Goal: Task Accomplishment & Management: Use online tool/utility

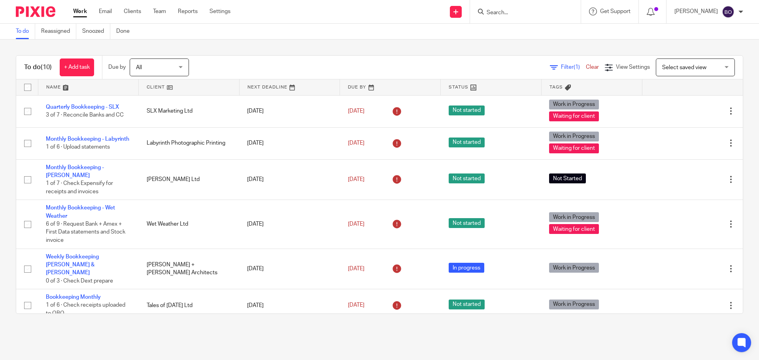
click at [502, 7] on form at bounding box center [528, 12] width 84 height 10
click at [512, 16] on input "Search" at bounding box center [521, 12] width 71 height 7
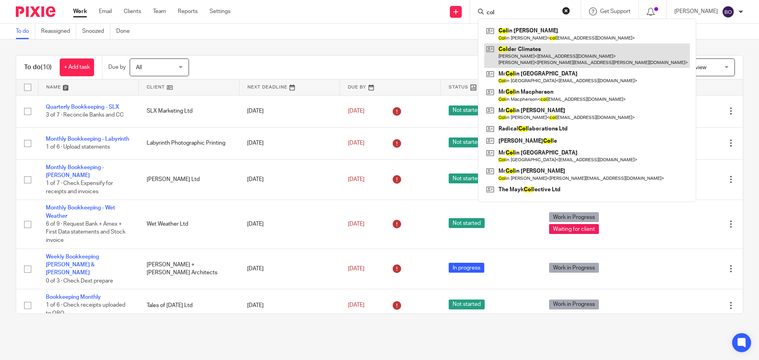
type input "col"
click at [531, 60] on link at bounding box center [586, 55] width 205 height 24
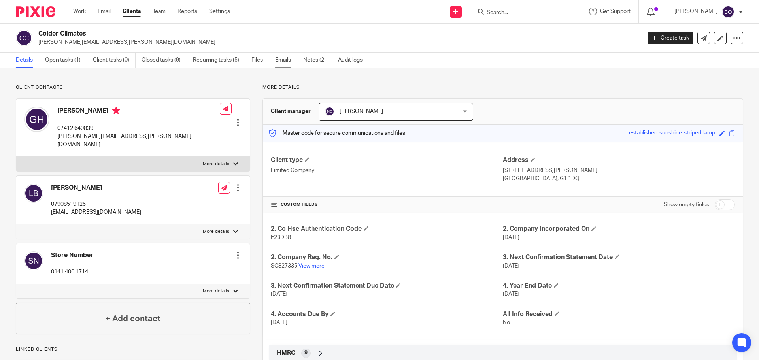
click at [284, 60] on link "Emails" at bounding box center [286, 60] width 22 height 15
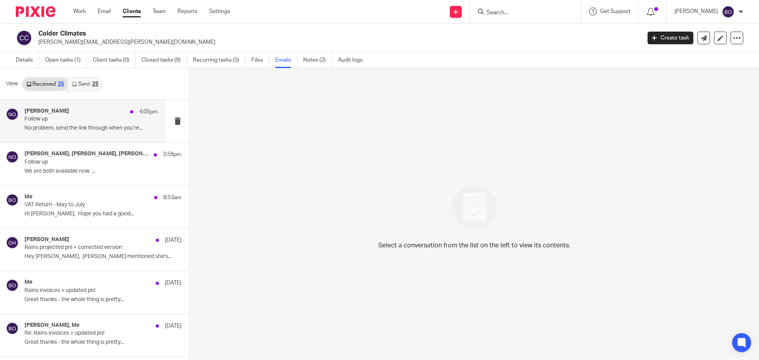
click at [102, 124] on div "Niall O'Driscoll 4:05pm Follow up No problem, send the link through when you’re…" at bounding box center [90, 121] width 133 height 26
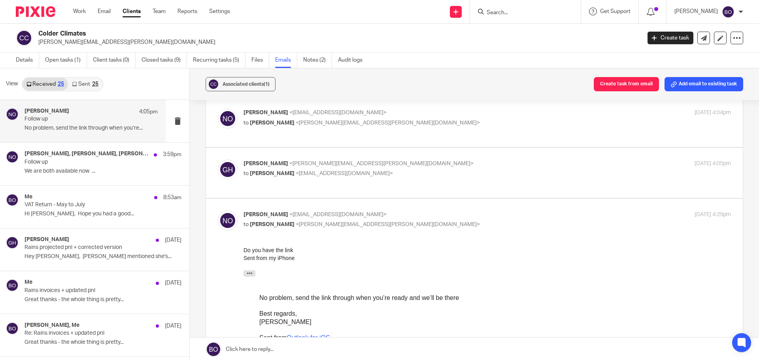
scroll to position [395, 0]
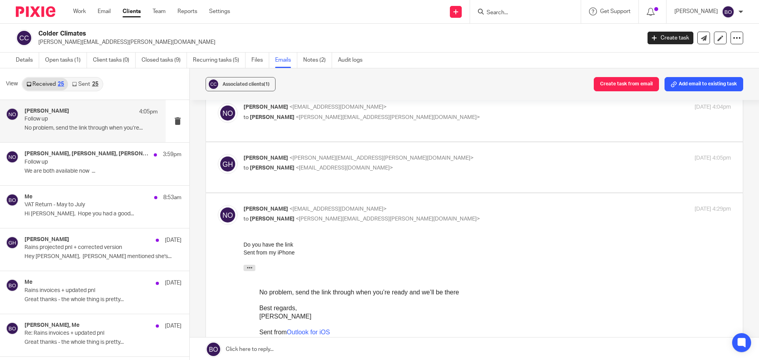
click at [333, 164] on div "George Hodson <geho@rains.com> to Niall O'Driscoll <niall@odaccountants.co.uk>" at bounding box center [405, 163] width 325 height 18
checkbox input "true"
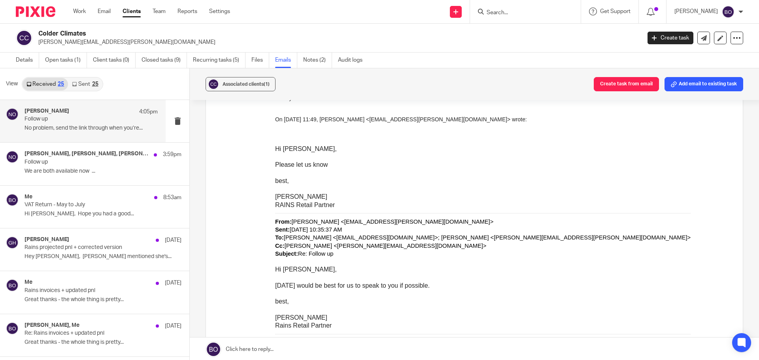
scroll to position [869, 0]
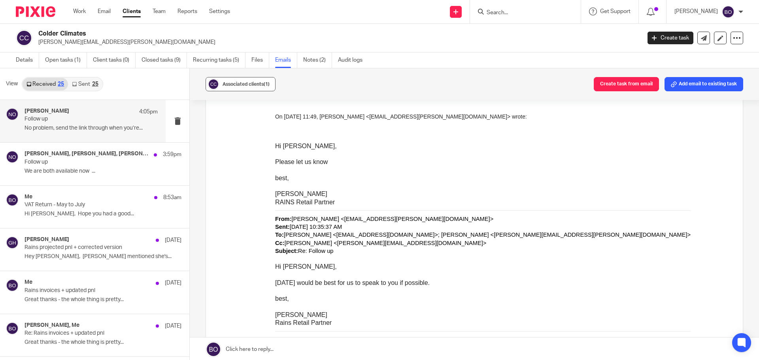
click at [239, 83] on span "Associated clients (1)" at bounding box center [245, 84] width 47 height 5
drag, startPoint x: 296, startPoint y: 79, endPoint x: 301, endPoint y: 77, distance: 5.7
click at [299, 78] on div "Associated clients (1) Create task from email Add email to existing task" at bounding box center [474, 84] width 569 height 32
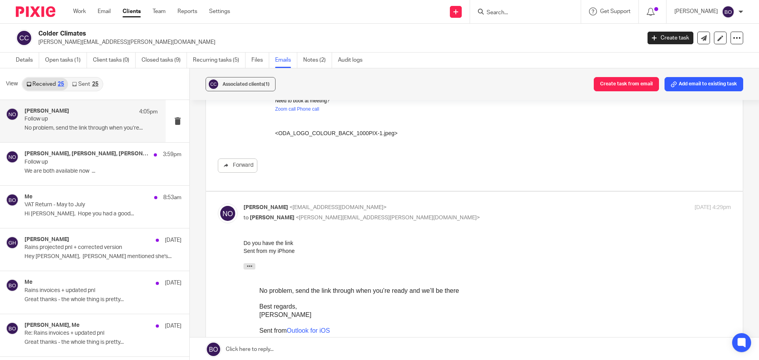
scroll to position [1342, 0]
